Goal: Information Seeking & Learning: Learn about a topic

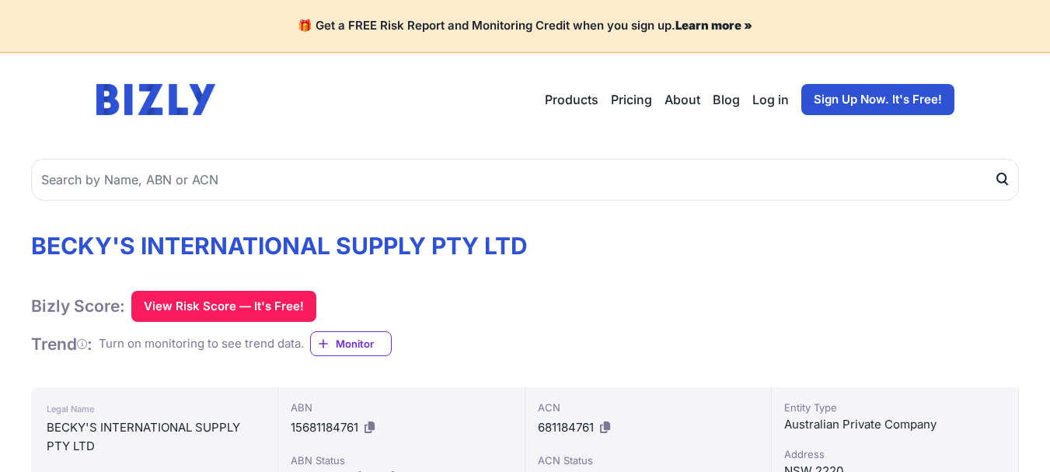
click at [730, 291] on div "Bizly Score: View Risk Score — It's Free! View Risk Score — It's Free!" at bounding box center [525, 306] width 988 height 31
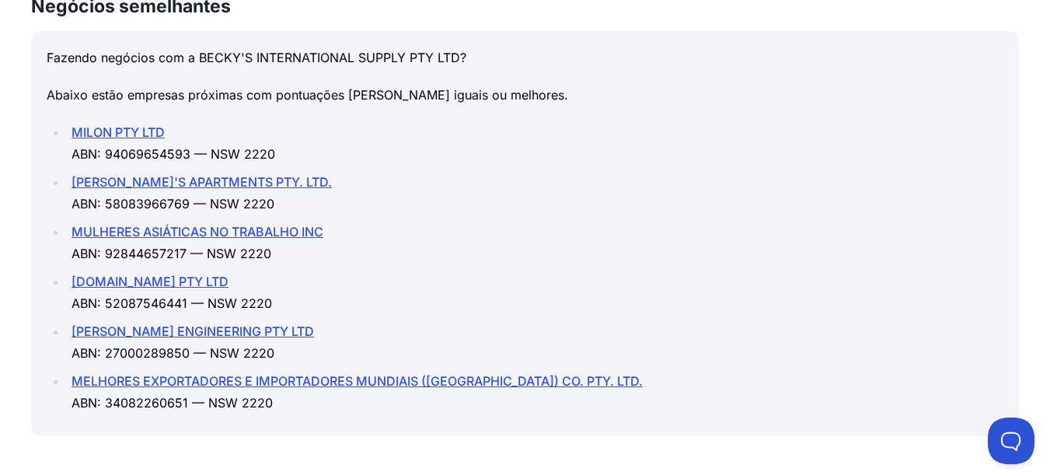
scroll to position [2099, 0]
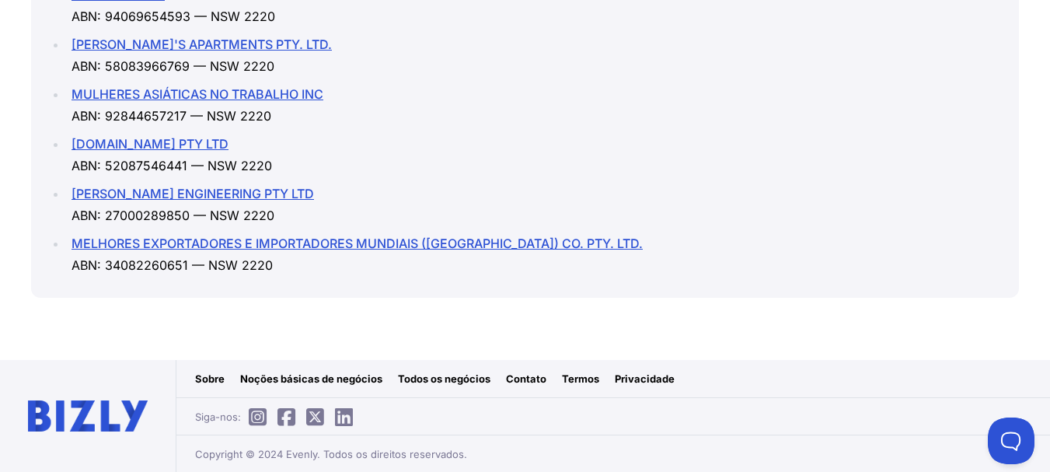
click at [210, 242] on font "MELHORES EXPORTADORES E IMPORTADORES MUNDIAIS ([GEOGRAPHIC_DATA]) CO. PTY. LTD." at bounding box center [356, 243] width 571 height 16
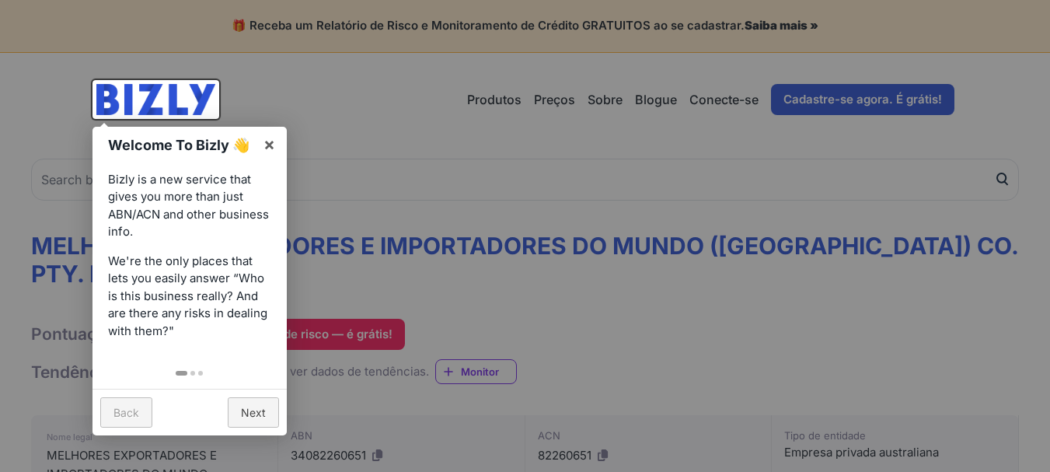
click at [271, 127] on link "×" at bounding box center [269, 144] width 35 height 35
